Goal: Information Seeking & Learning: Learn about a topic

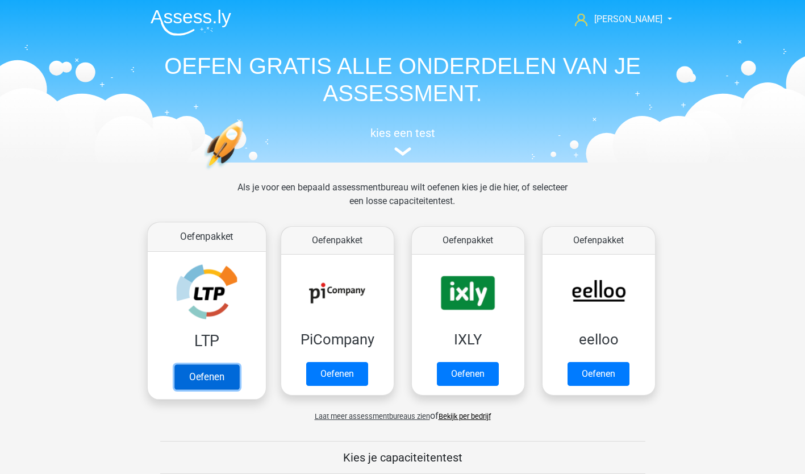
click at [197, 374] on link "Oefenen" at bounding box center [206, 376] width 65 height 25
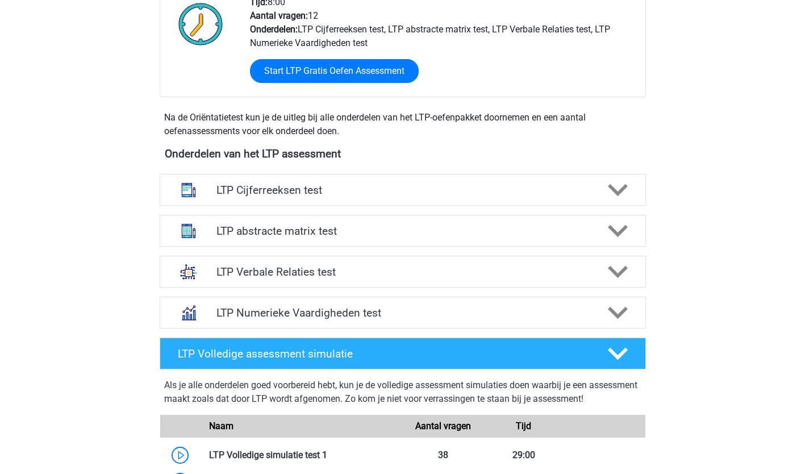
scroll to position [311, 0]
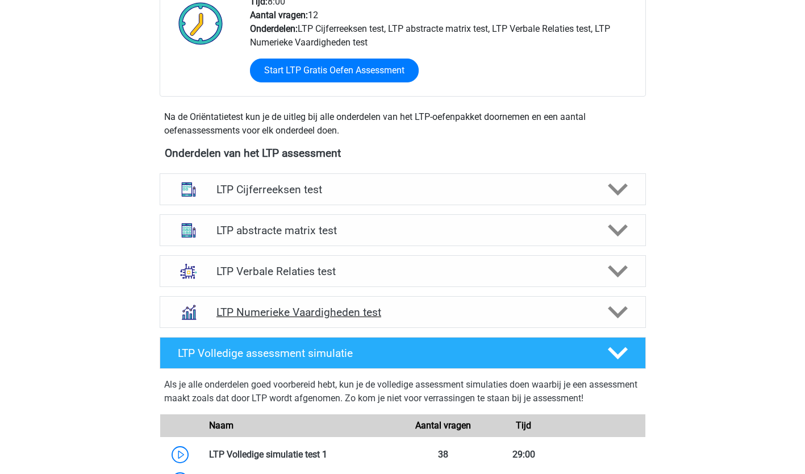
click at [207, 325] on div at bounding box center [188, 312] width 39 height 30
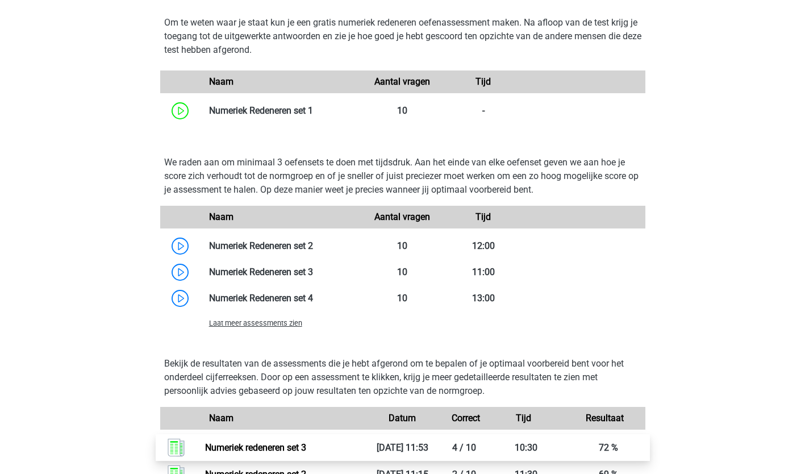
scroll to position [703, 0]
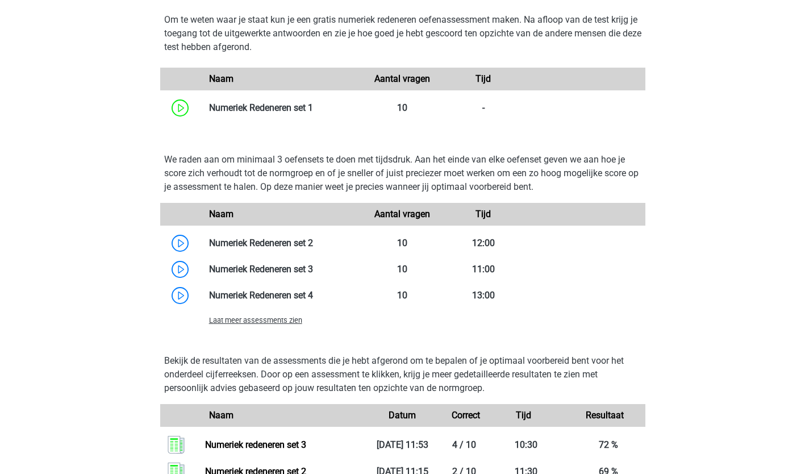
click at [210, 322] on span "Laat meer assessments zien" at bounding box center [255, 320] width 93 height 9
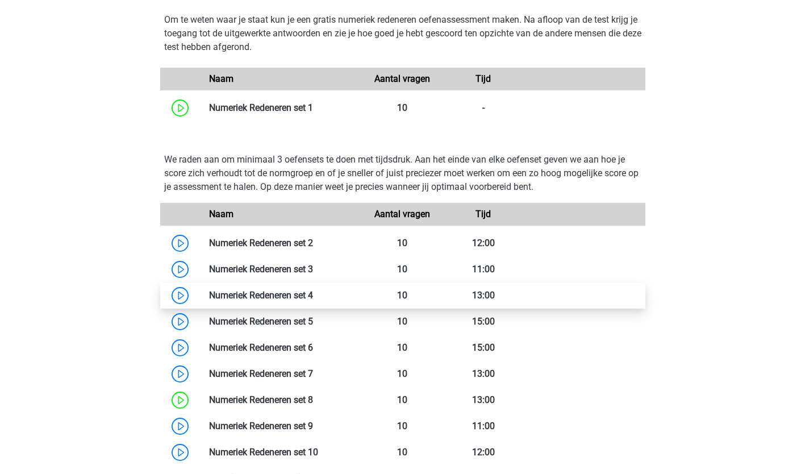
click at [313, 290] on link at bounding box center [313, 295] width 0 height 11
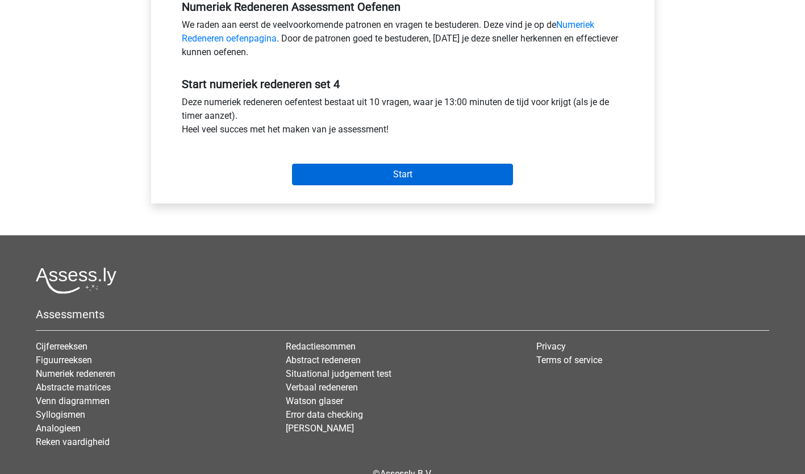
scroll to position [363, 0]
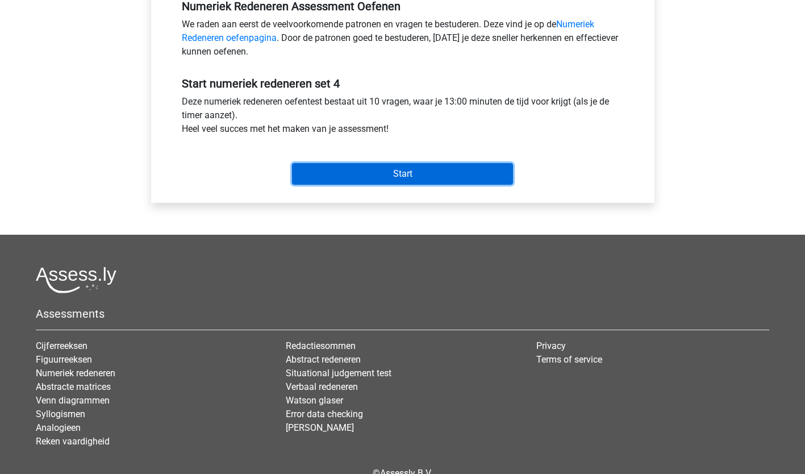
click at [431, 165] on input "Start" at bounding box center [402, 174] width 221 height 22
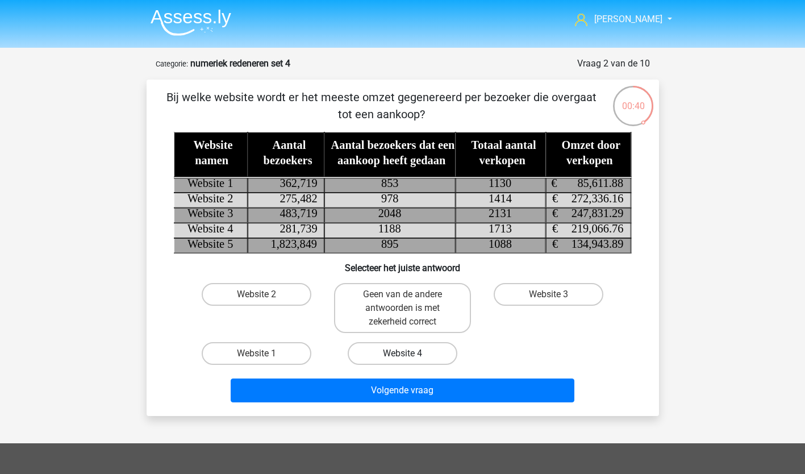
click at [400, 350] on label "Website 4" at bounding box center [403, 353] width 110 height 23
click at [402, 353] on input "Website 4" at bounding box center [405, 356] width 7 height 7
radio input "true"
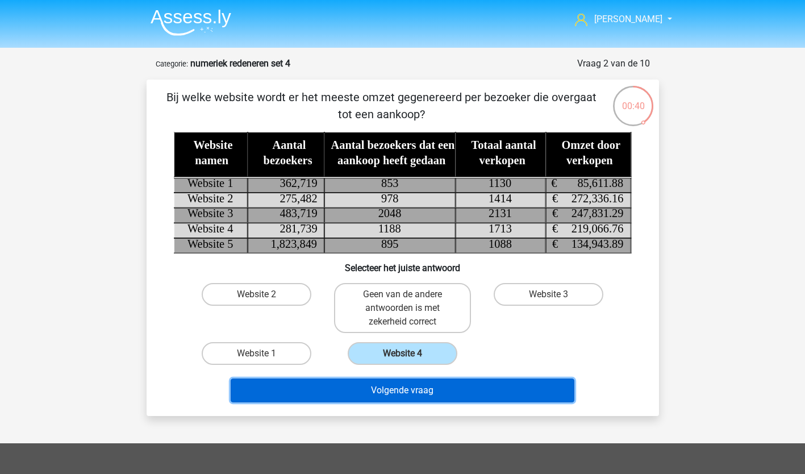
click at [390, 386] on button "Volgende vraag" at bounding box center [403, 390] width 344 height 24
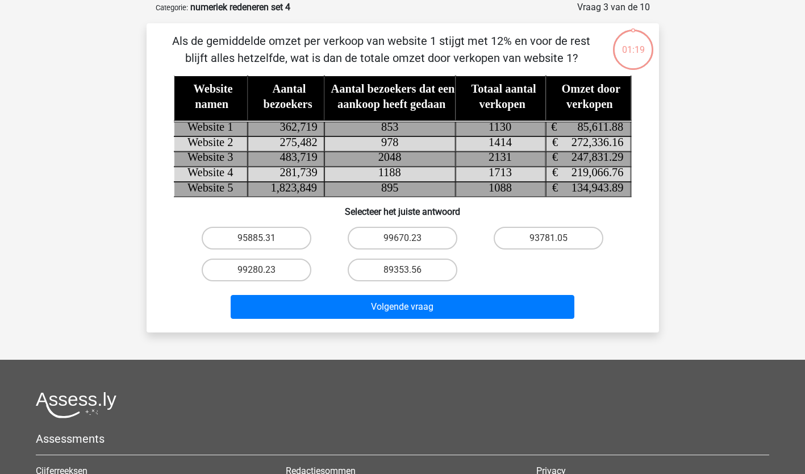
scroll to position [57, 0]
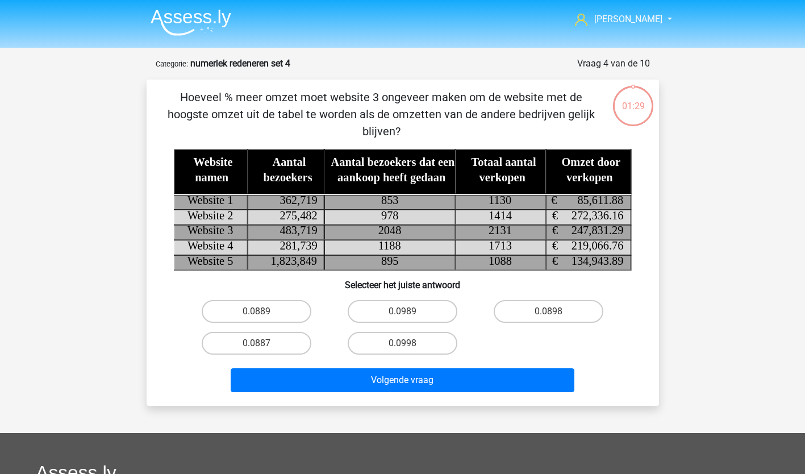
scroll to position [57, 0]
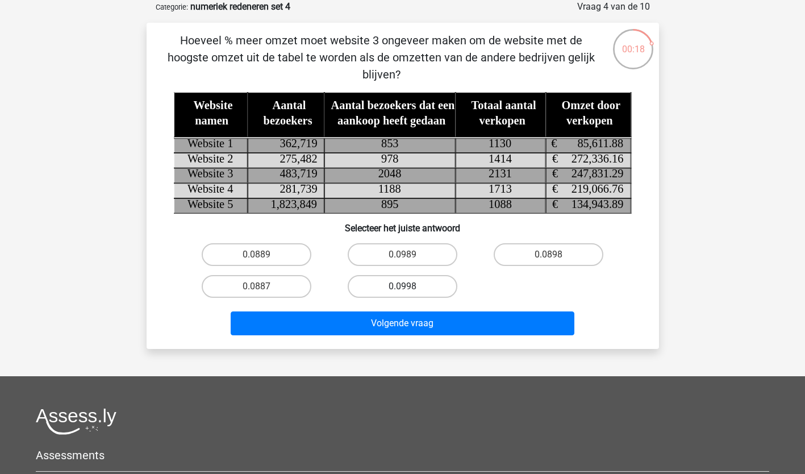
click at [419, 282] on label "0.0998" at bounding box center [403, 286] width 110 height 23
click at [410, 286] on input "0.0998" at bounding box center [405, 289] width 7 height 7
radio input "true"
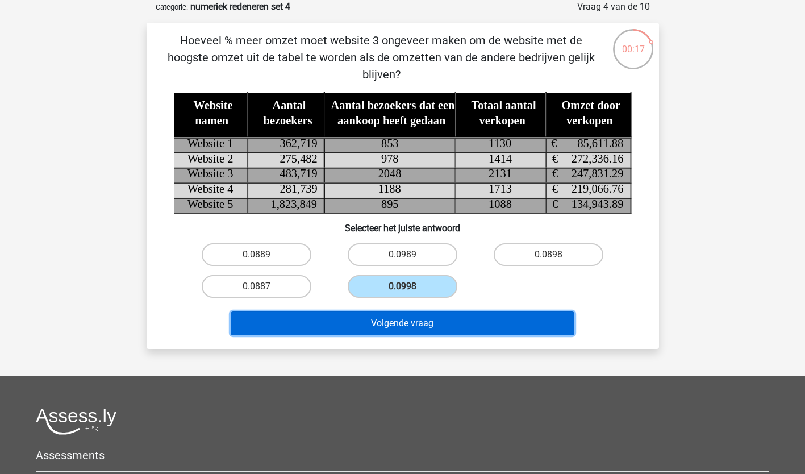
click at [406, 324] on button "Volgende vraag" at bounding box center [403, 323] width 344 height 24
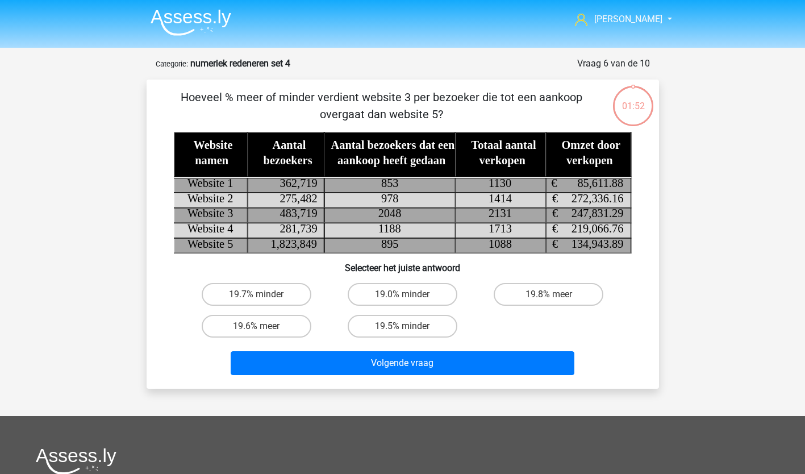
scroll to position [57, 0]
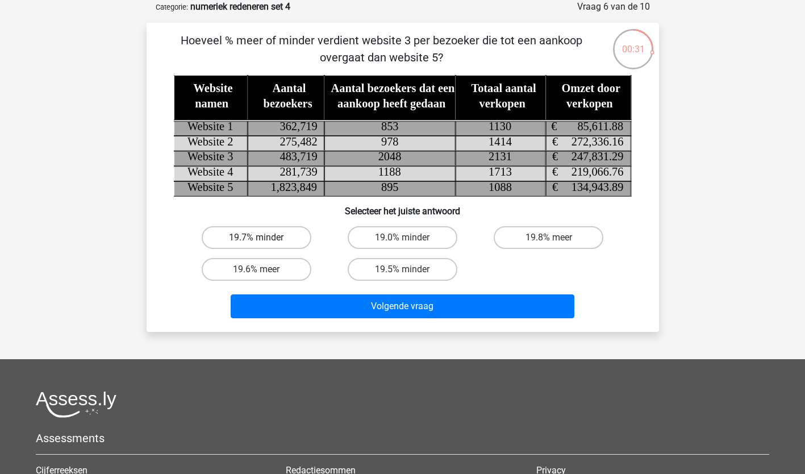
click at [240, 236] on label "19.7% minder" at bounding box center [257, 237] width 110 height 23
click at [256, 237] on input "19.7% minder" at bounding box center [259, 240] width 7 height 7
radio input "true"
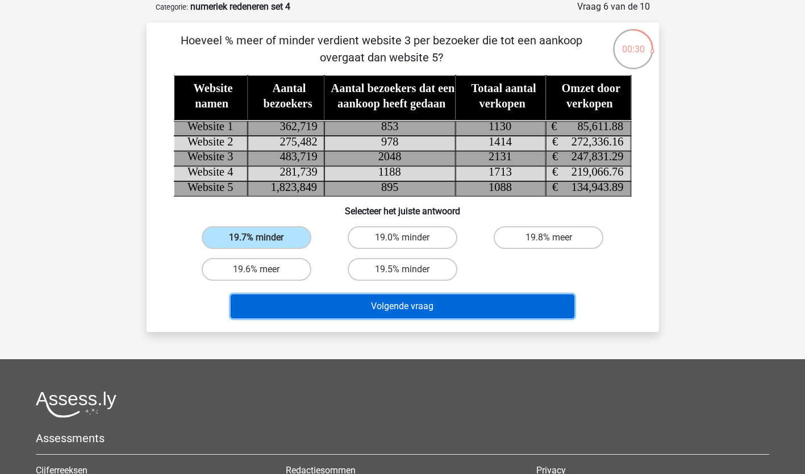
click at [398, 306] on button "Volgende vraag" at bounding box center [403, 306] width 344 height 24
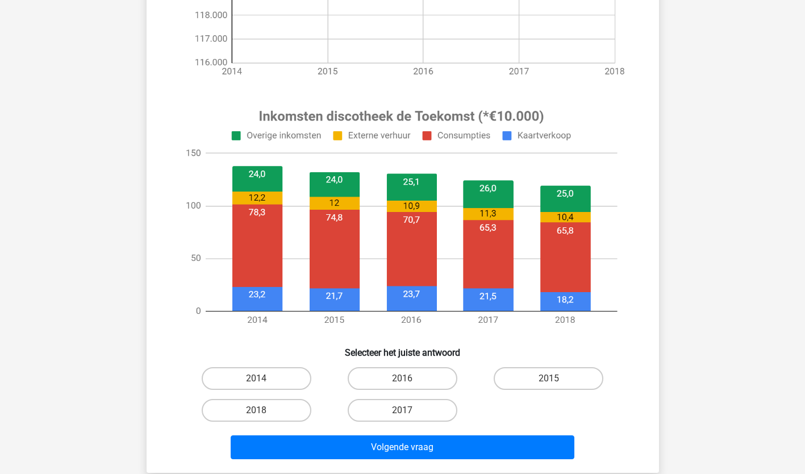
scroll to position [324, 0]
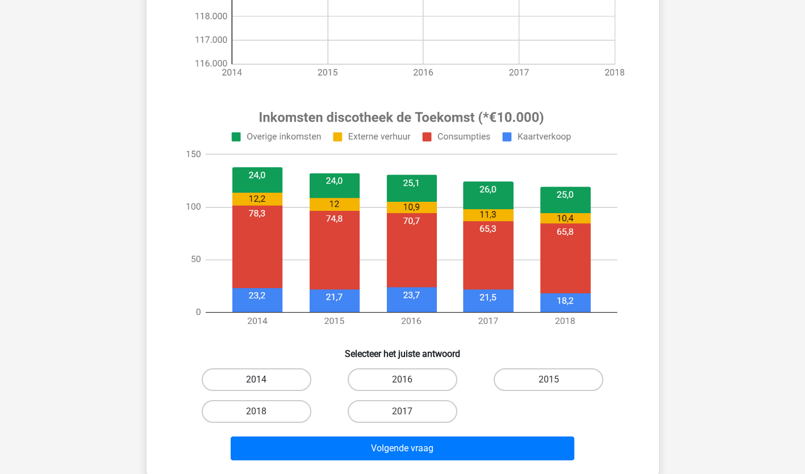
click at [242, 382] on label "2014" at bounding box center [257, 379] width 110 height 23
click at [256, 382] on input "2014" at bounding box center [259, 382] width 7 height 7
radio input "true"
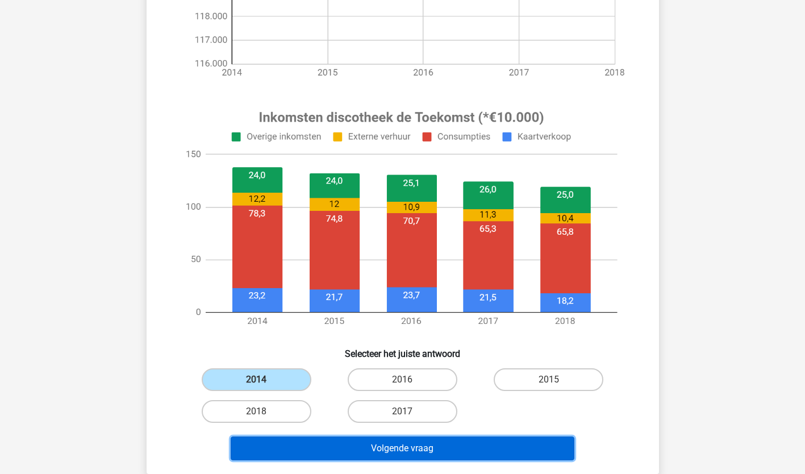
click at [357, 441] on button "Volgende vraag" at bounding box center [403, 448] width 344 height 24
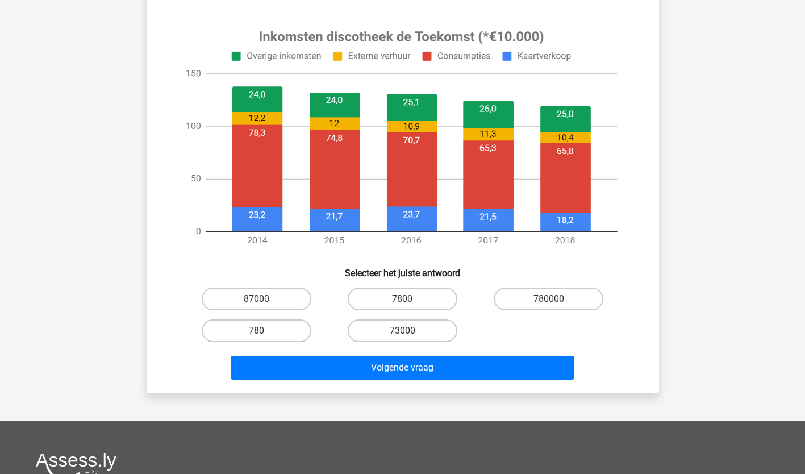
scroll to position [406, 0]
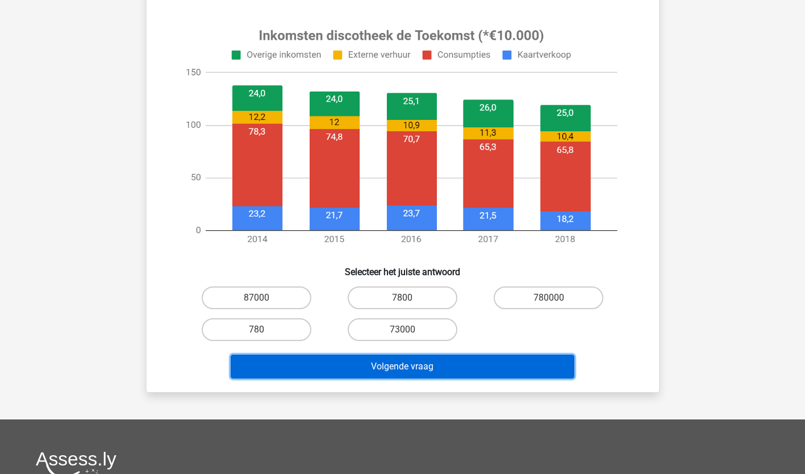
click at [301, 358] on button "Volgende vraag" at bounding box center [403, 366] width 344 height 24
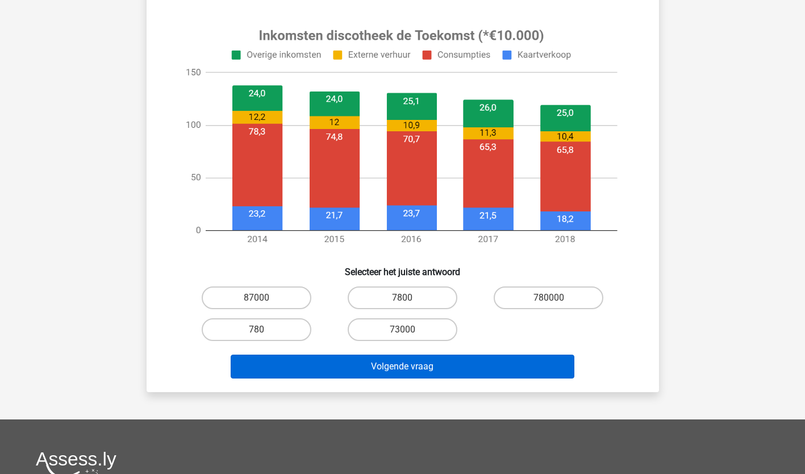
drag, startPoint x: 388, startPoint y: 304, endPoint x: 366, endPoint y: 355, distance: 55.5
click at [384, 316] on div "87000 7800 780000 780 73000" at bounding box center [402, 314] width 439 height 64
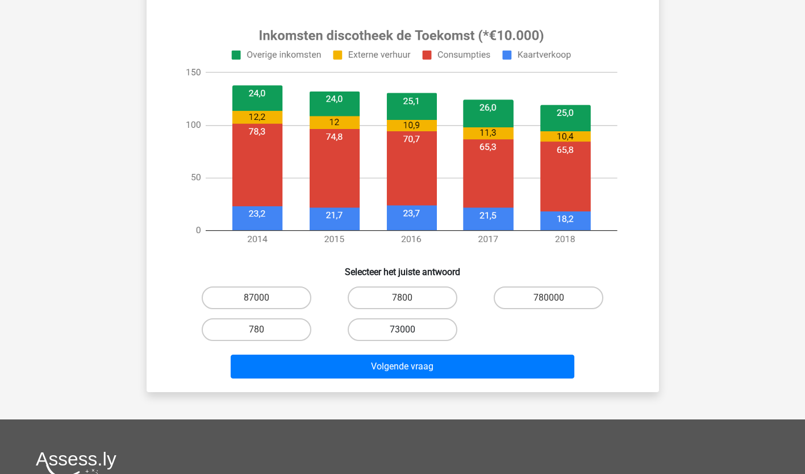
click at [382, 325] on label "73000" at bounding box center [403, 329] width 110 height 23
click at [402, 329] on input "73000" at bounding box center [405, 332] width 7 height 7
radio input "true"
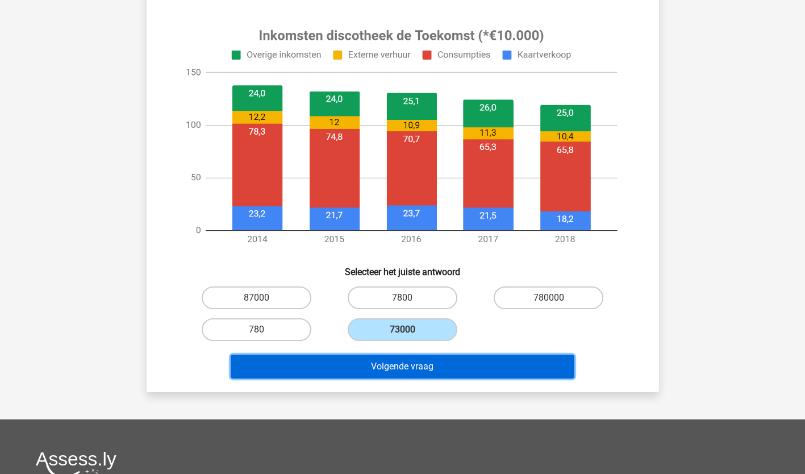
click at [377, 362] on button "Volgende vraag" at bounding box center [403, 366] width 344 height 24
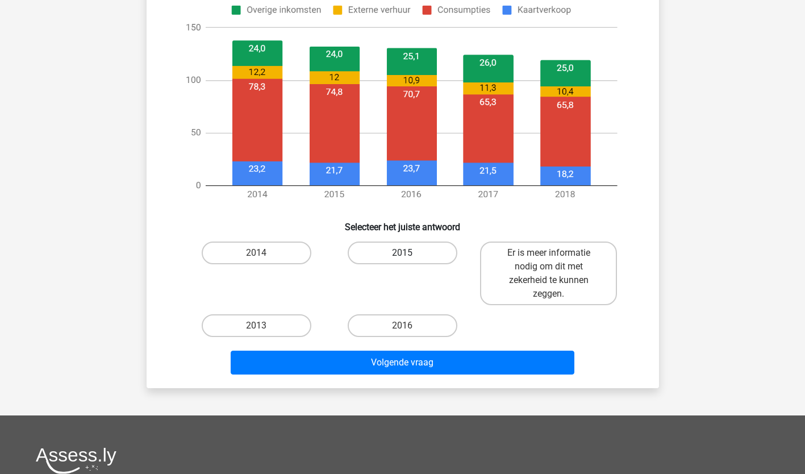
scroll to position [452, 0]
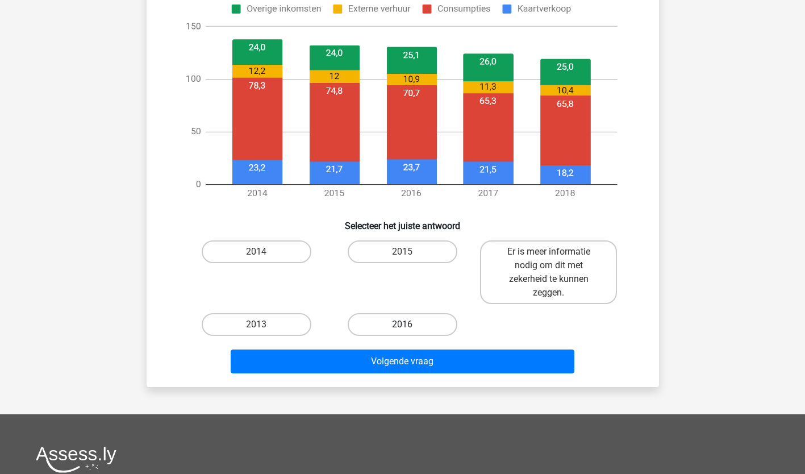
click at [403, 322] on label "2016" at bounding box center [403, 324] width 110 height 23
click at [403, 324] on input "2016" at bounding box center [405, 327] width 7 height 7
radio input "true"
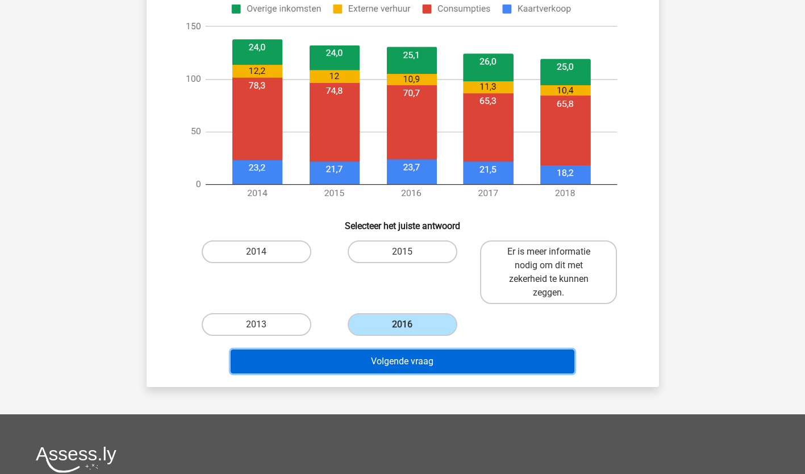
click at [404, 361] on button "Volgende vraag" at bounding box center [403, 361] width 344 height 24
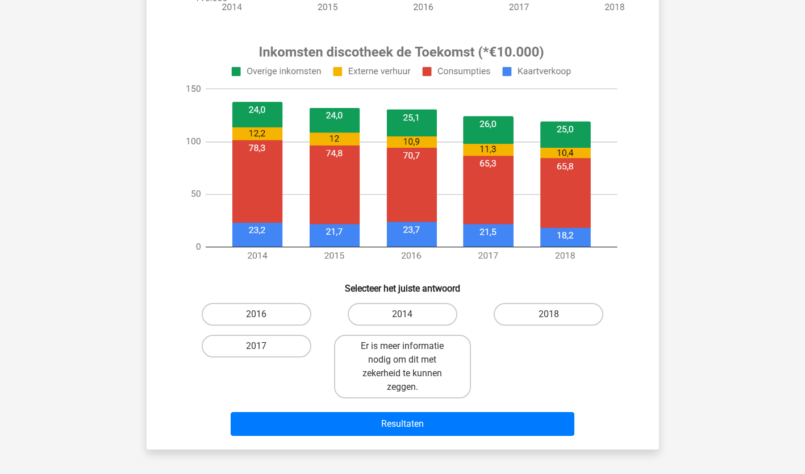
scroll to position [390, 0]
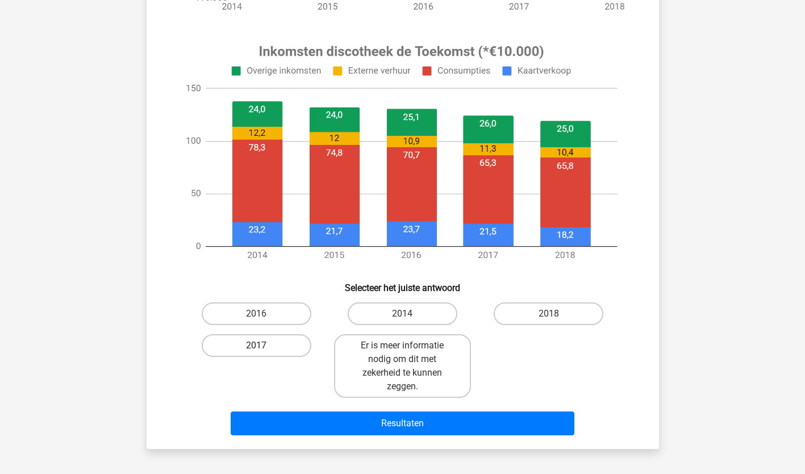
click at [261, 343] on div "2017" at bounding box center [256, 366] width 137 height 64
click at [421, 366] on label "Er is meer informatie nodig om dit met zekerheid te kunnen zeggen." at bounding box center [402, 366] width 137 height 64
click at [410, 353] on input "Er is meer informatie nodig om dit met zekerheid te kunnen zeggen." at bounding box center [405, 348] width 7 height 7
radio input "true"
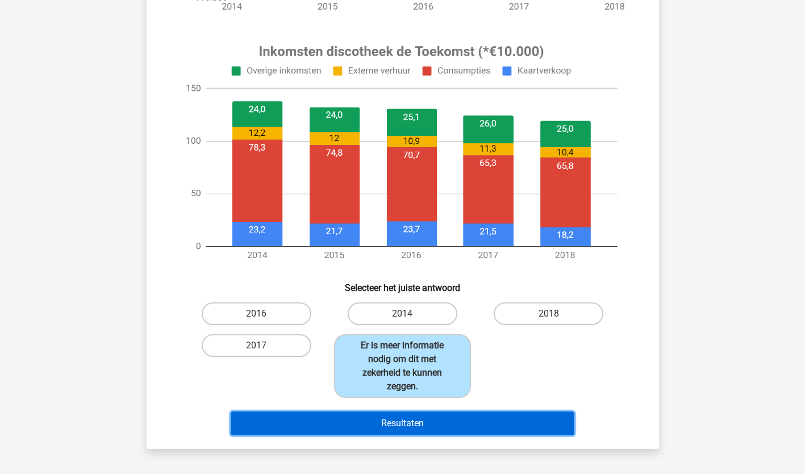
click at [407, 427] on button "Resultaten" at bounding box center [403, 423] width 344 height 24
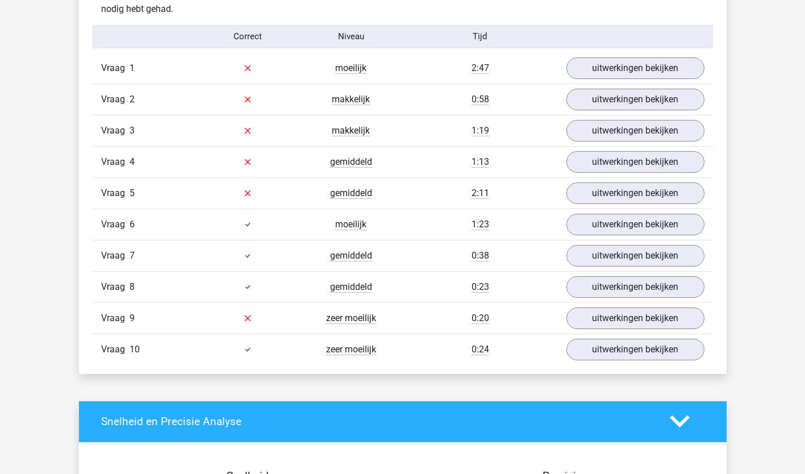
scroll to position [703, 0]
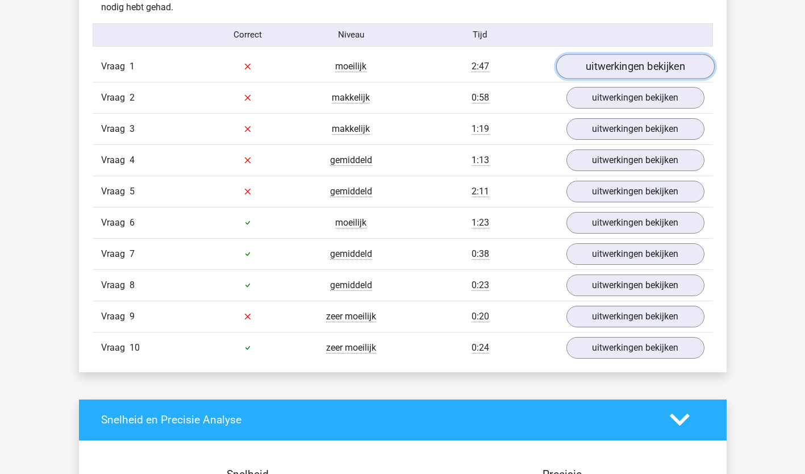
click at [603, 59] on link "uitwerkingen bekijken" at bounding box center [635, 66] width 158 height 25
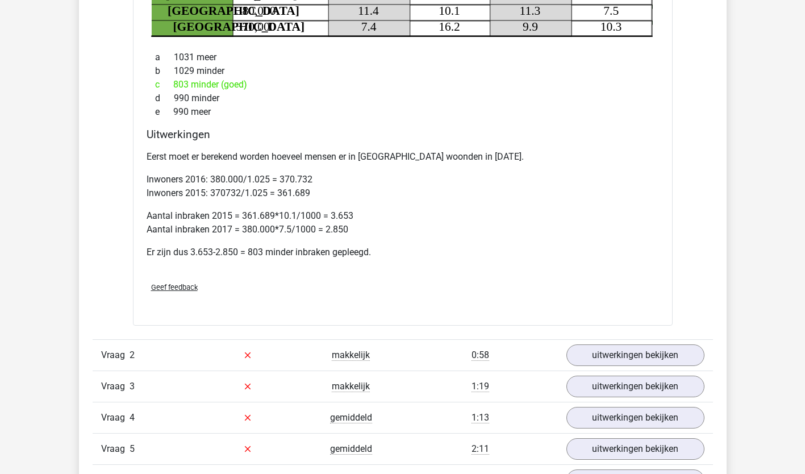
scroll to position [920, 0]
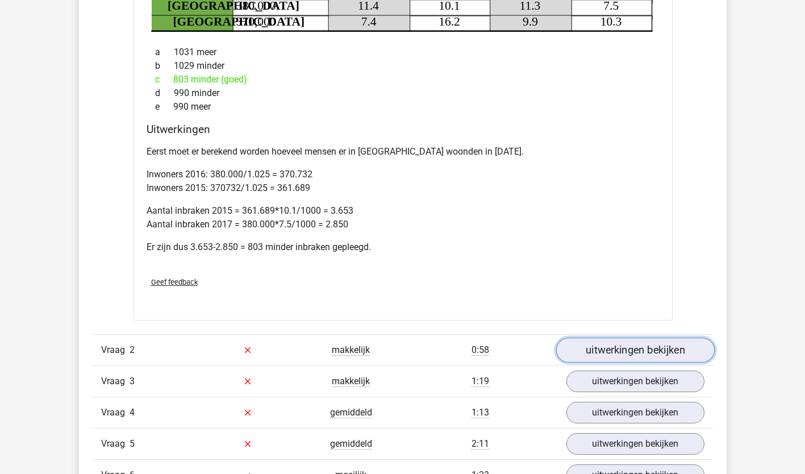
click at [667, 354] on link "uitwerkingen bekijken" at bounding box center [635, 349] width 158 height 25
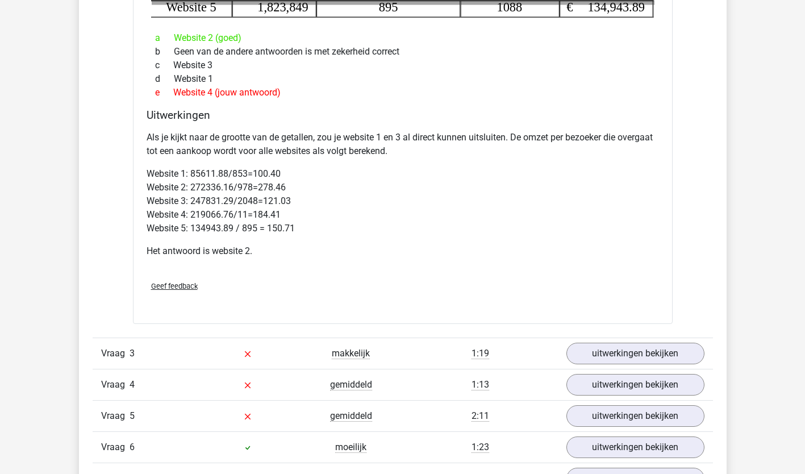
scroll to position [1438, 0]
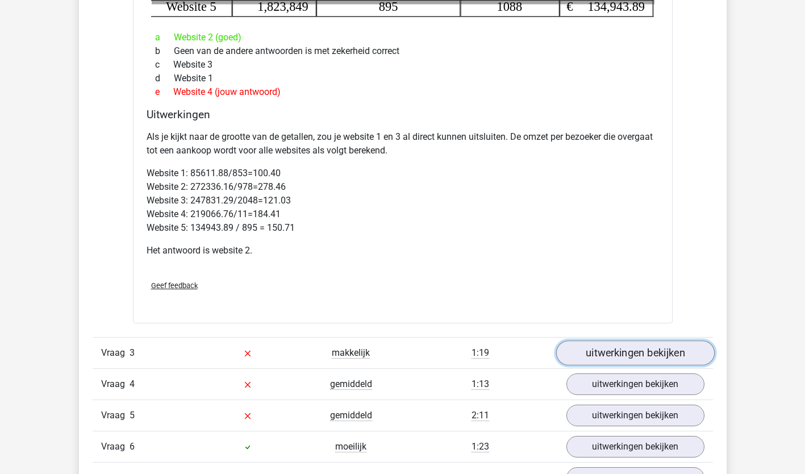
click at [692, 359] on link "uitwerkingen bekijken" at bounding box center [635, 352] width 158 height 25
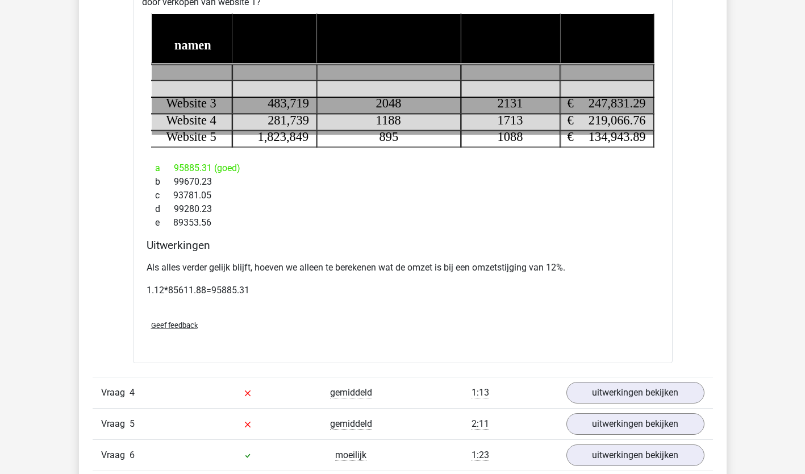
scroll to position [1844, 0]
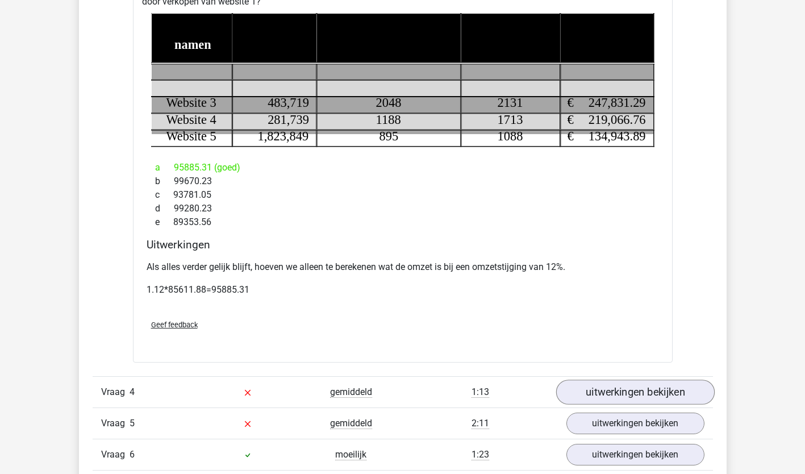
click at [677, 393] on link "uitwerkingen bekijken" at bounding box center [635, 391] width 158 height 25
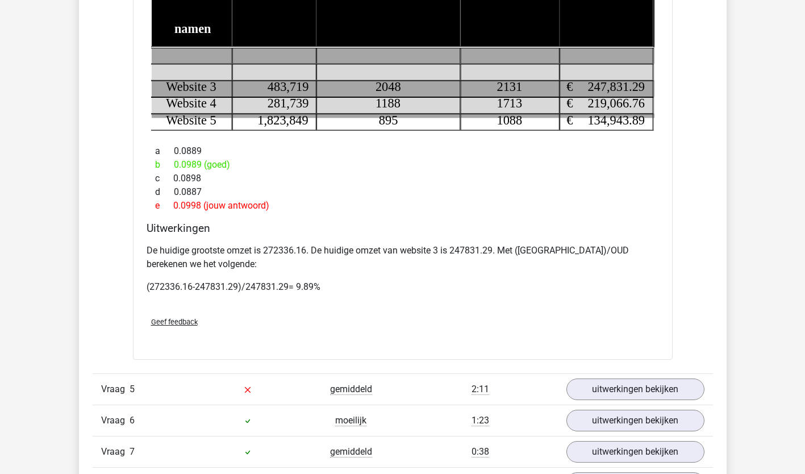
scroll to position [2309, 0]
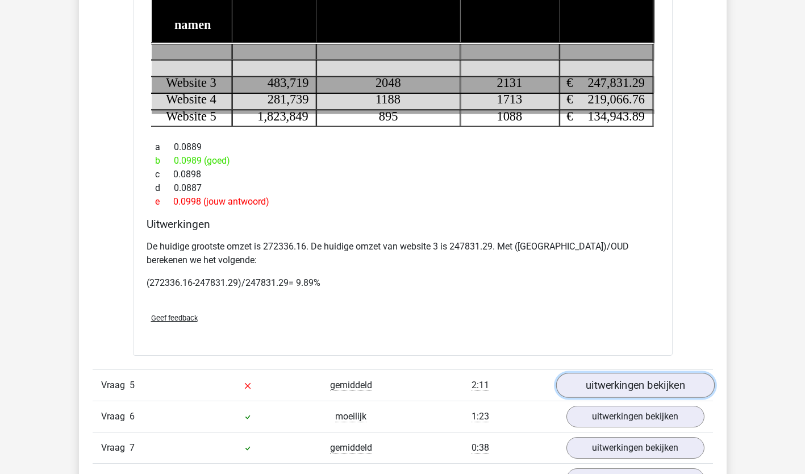
click at [696, 386] on link "uitwerkingen bekijken" at bounding box center [635, 385] width 158 height 25
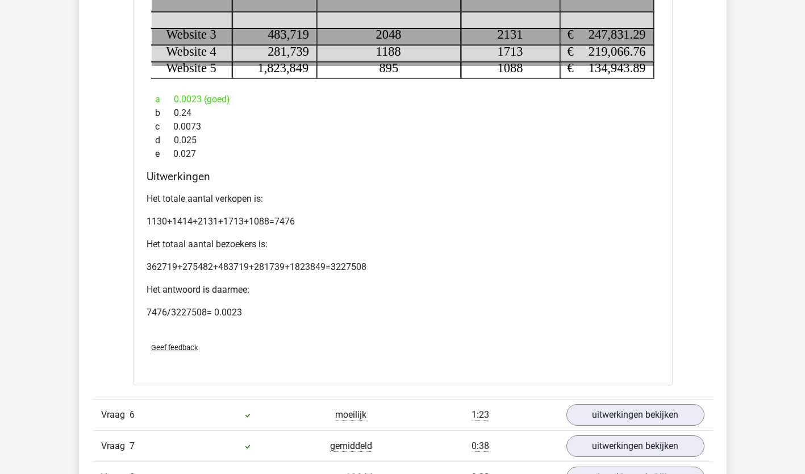
scroll to position [2803, 0]
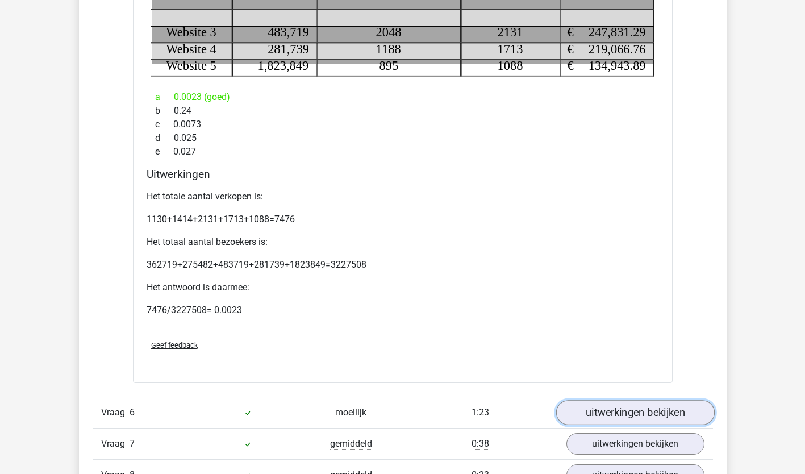
click at [682, 409] on link "uitwerkingen bekijken" at bounding box center [635, 412] width 158 height 25
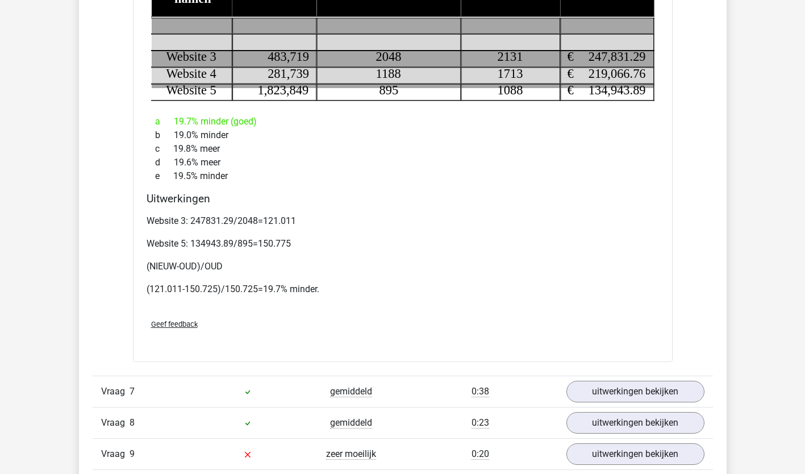
scroll to position [3302, 0]
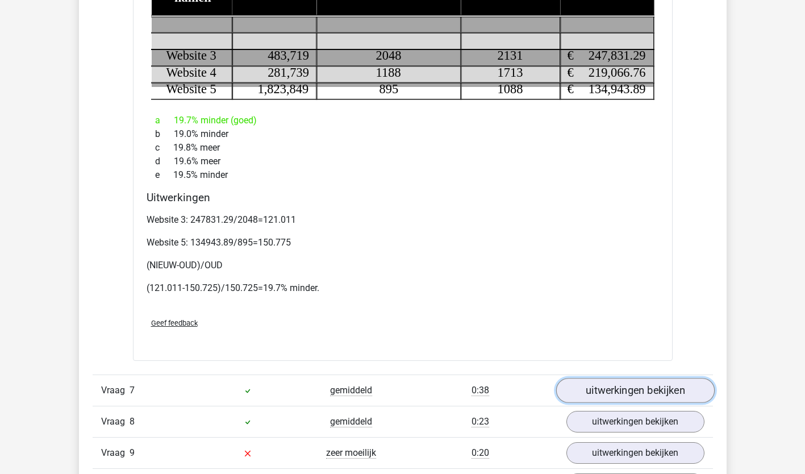
click at [695, 393] on link "uitwerkingen bekijken" at bounding box center [635, 390] width 158 height 25
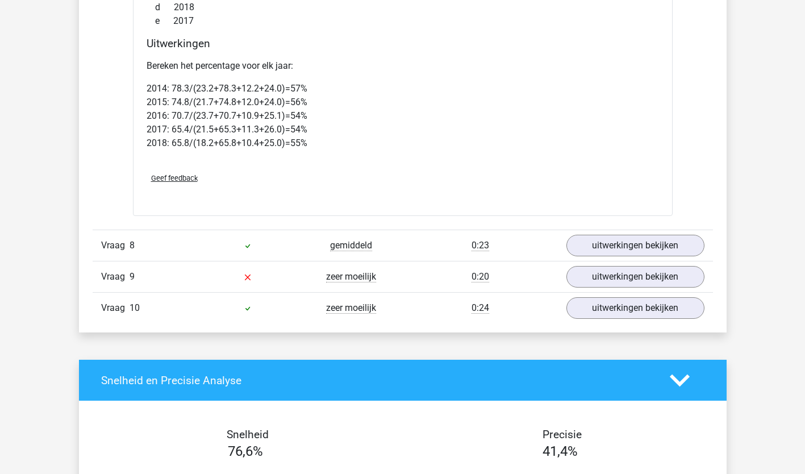
scroll to position [4384, 0]
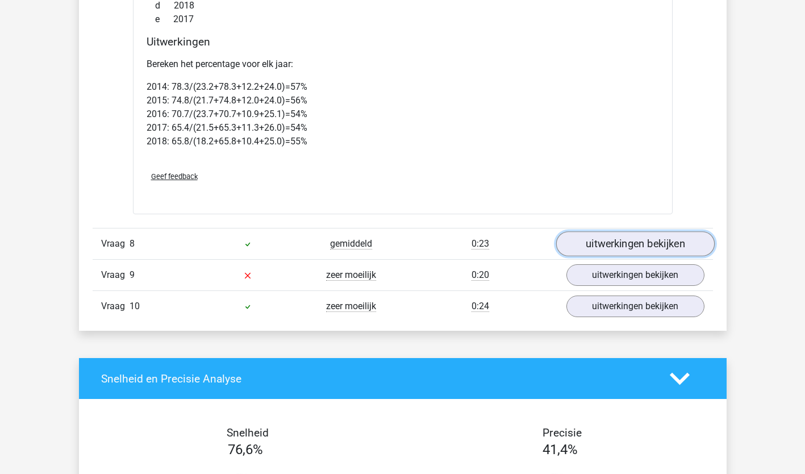
click at [684, 252] on link "uitwerkingen bekijken" at bounding box center [635, 243] width 158 height 25
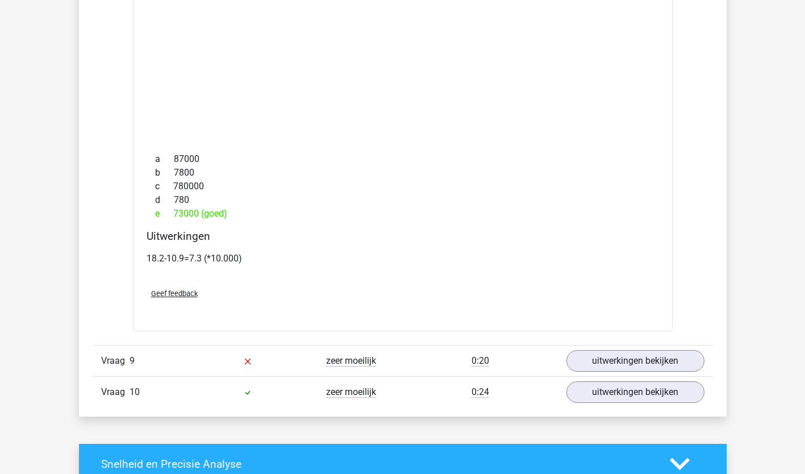
scroll to position [5127, 0]
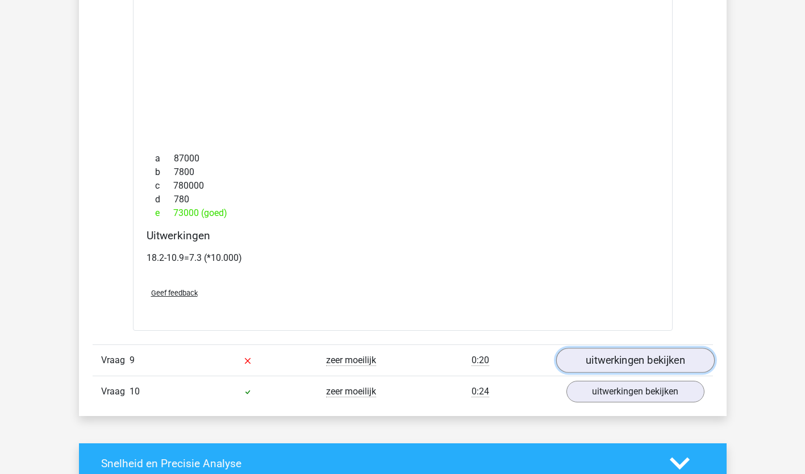
click at [688, 366] on link "uitwerkingen bekijken" at bounding box center [635, 360] width 158 height 25
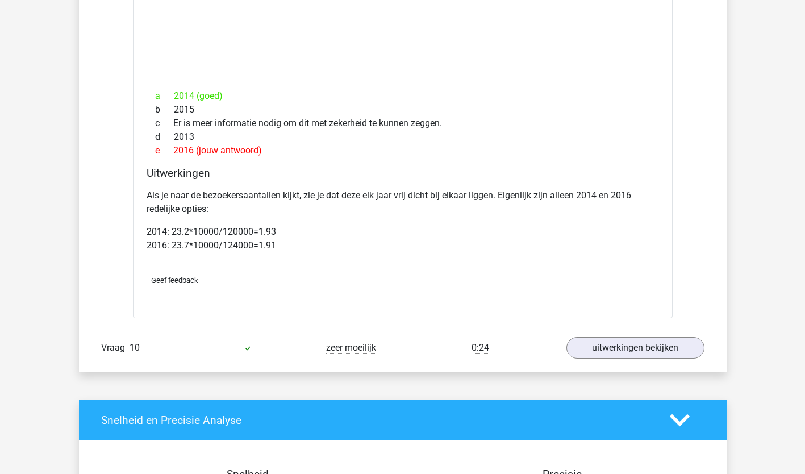
scroll to position [6048, 0]
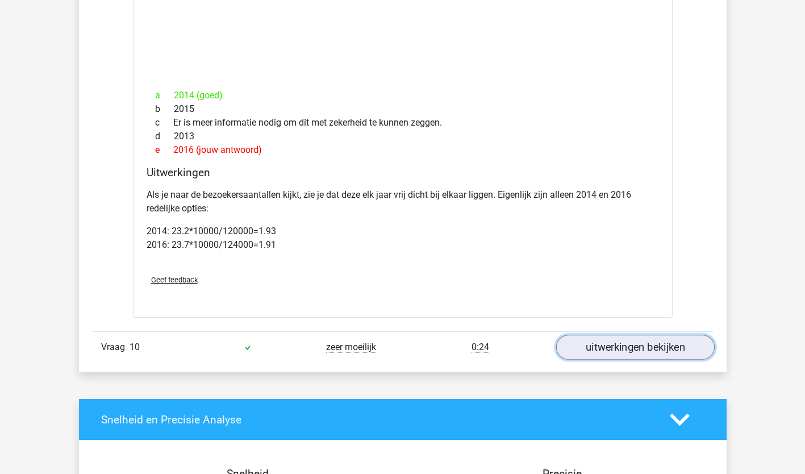
click at [682, 357] on link "uitwerkingen bekijken" at bounding box center [635, 347] width 158 height 25
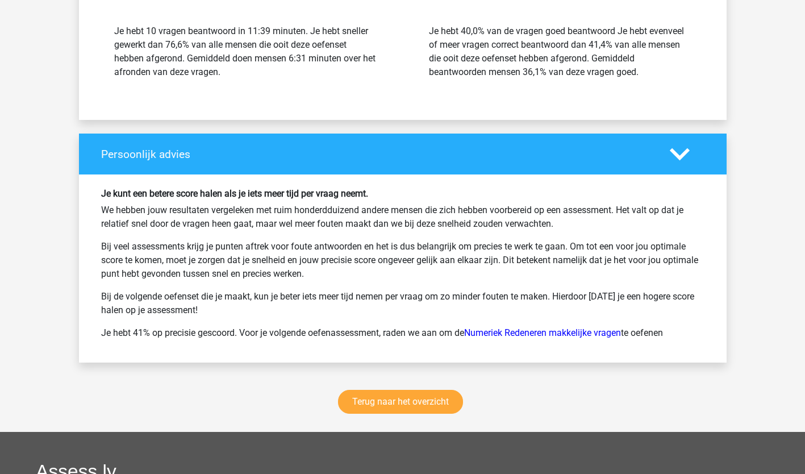
scroll to position [7525, 0]
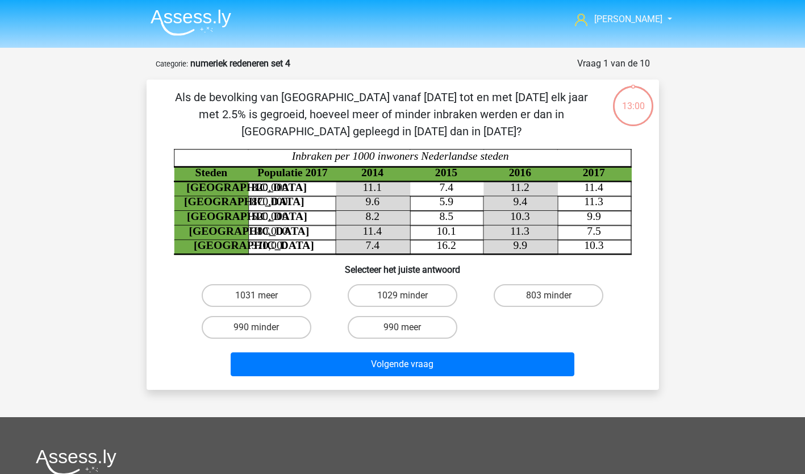
scroll to position [243, 0]
